Goal: Task Accomplishment & Management: Manage account settings

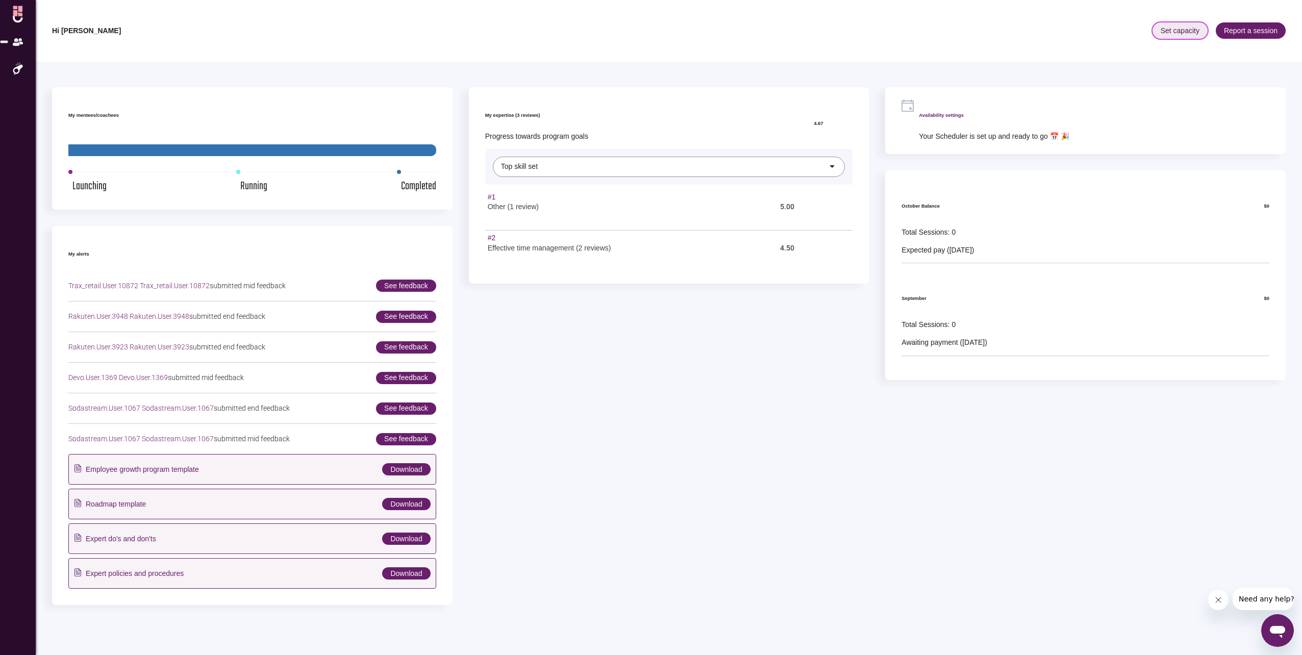
click at [1180, 28] on span "Set capacity" at bounding box center [1180, 30] width 55 height 16
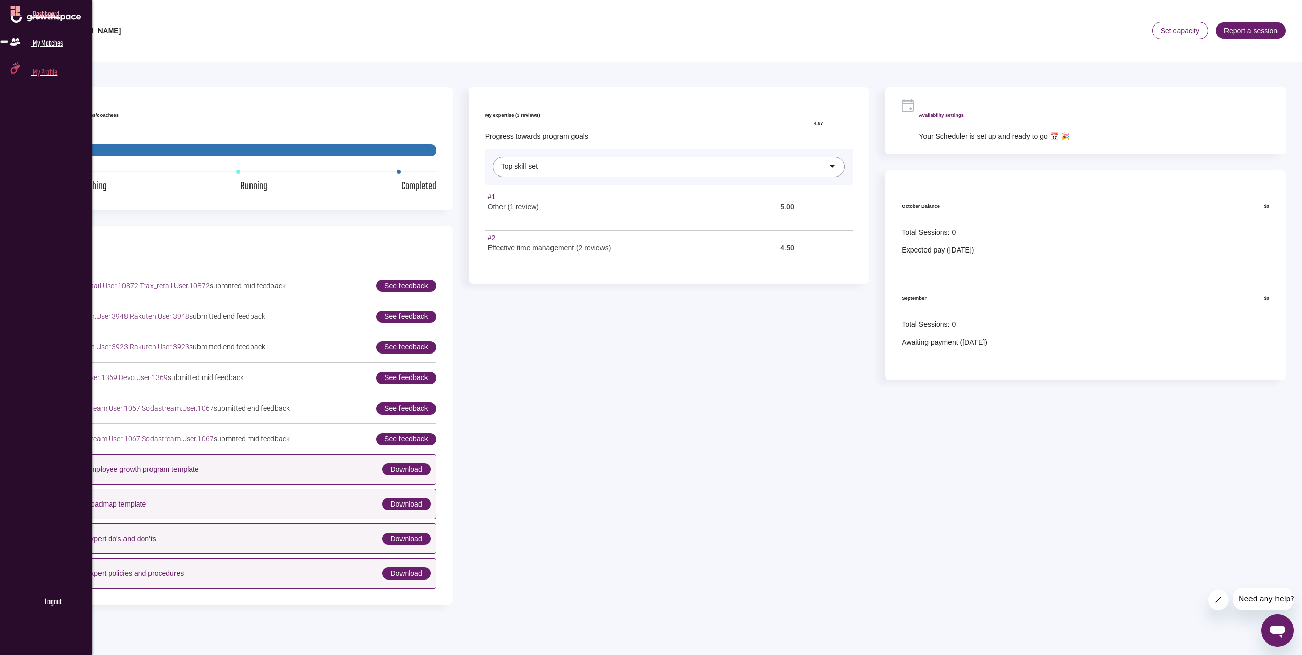
click at [45, 80] on span "my profile" at bounding box center [45, 72] width 24 height 13
